Goal: Information Seeking & Learning: Learn about a topic

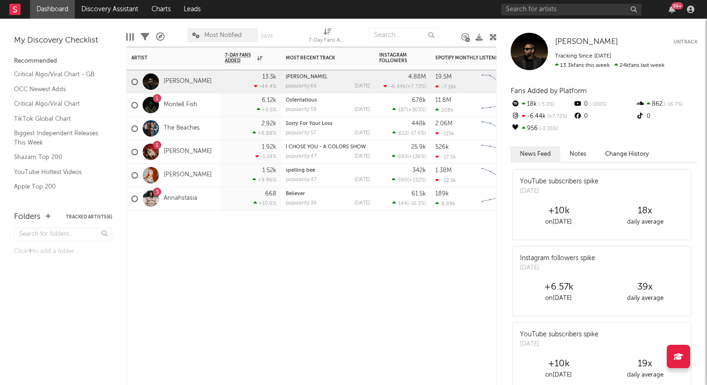
click at [157, 192] on div "3" at bounding box center [157, 192] width 3 height 0
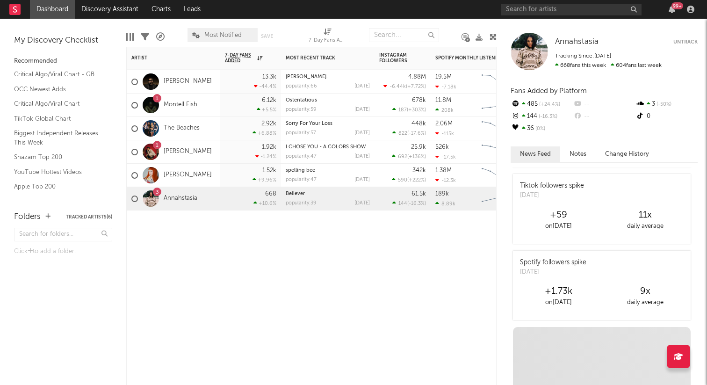
scroll to position [796, 0]
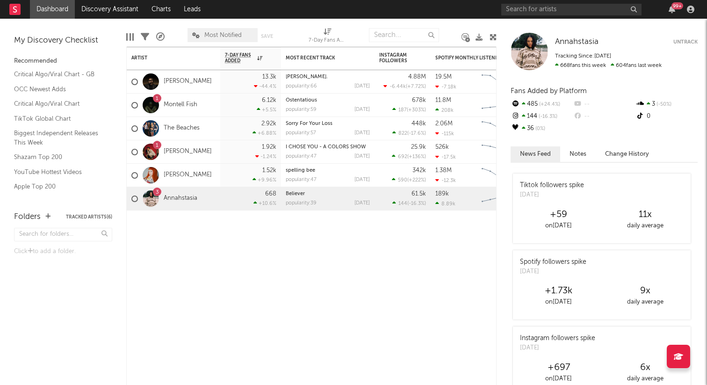
click at [554, 186] on div "Tiktok followers spike" at bounding box center [552, 185] width 64 height 10
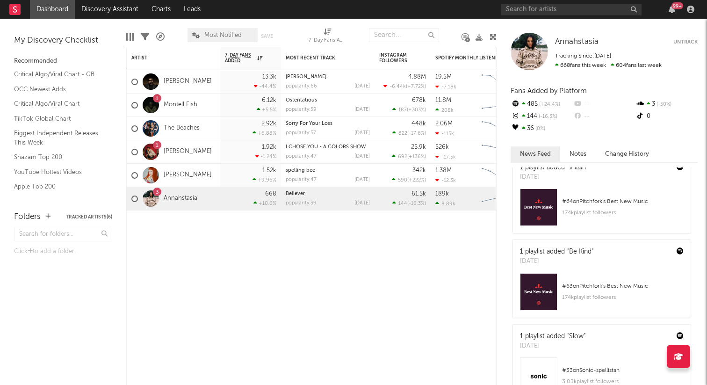
scroll to position [0, 0]
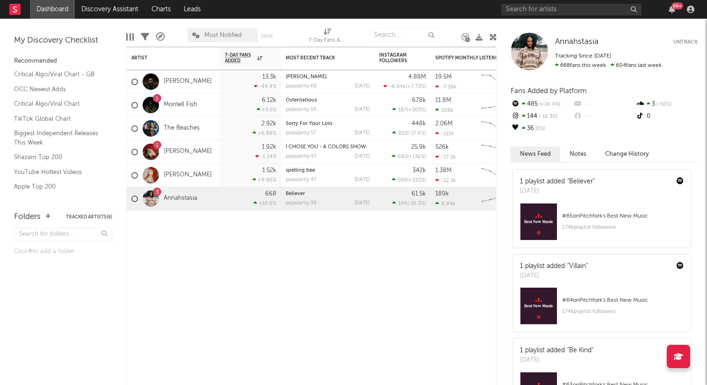
click at [534, 49] on div at bounding box center [528, 51] width 37 height 37
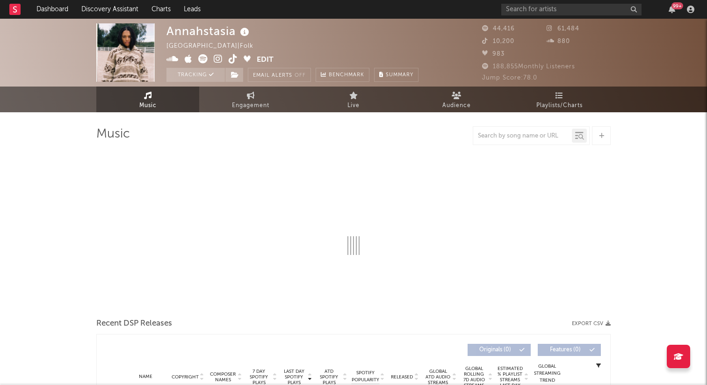
select select "6m"
